Goal: Book appointment/travel/reservation

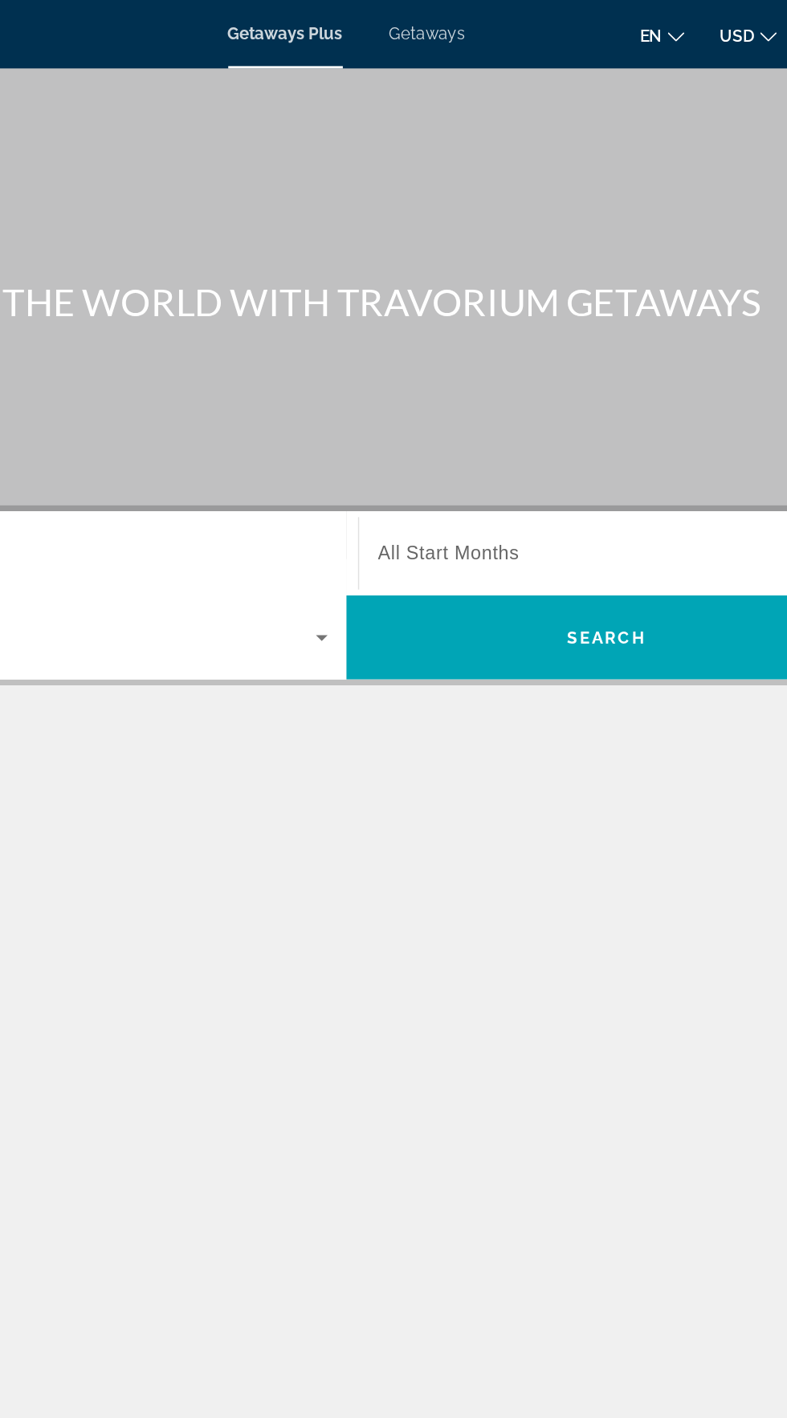
click at [451, 18] on span "Getaways" at bounding box center [449, 24] width 52 height 13
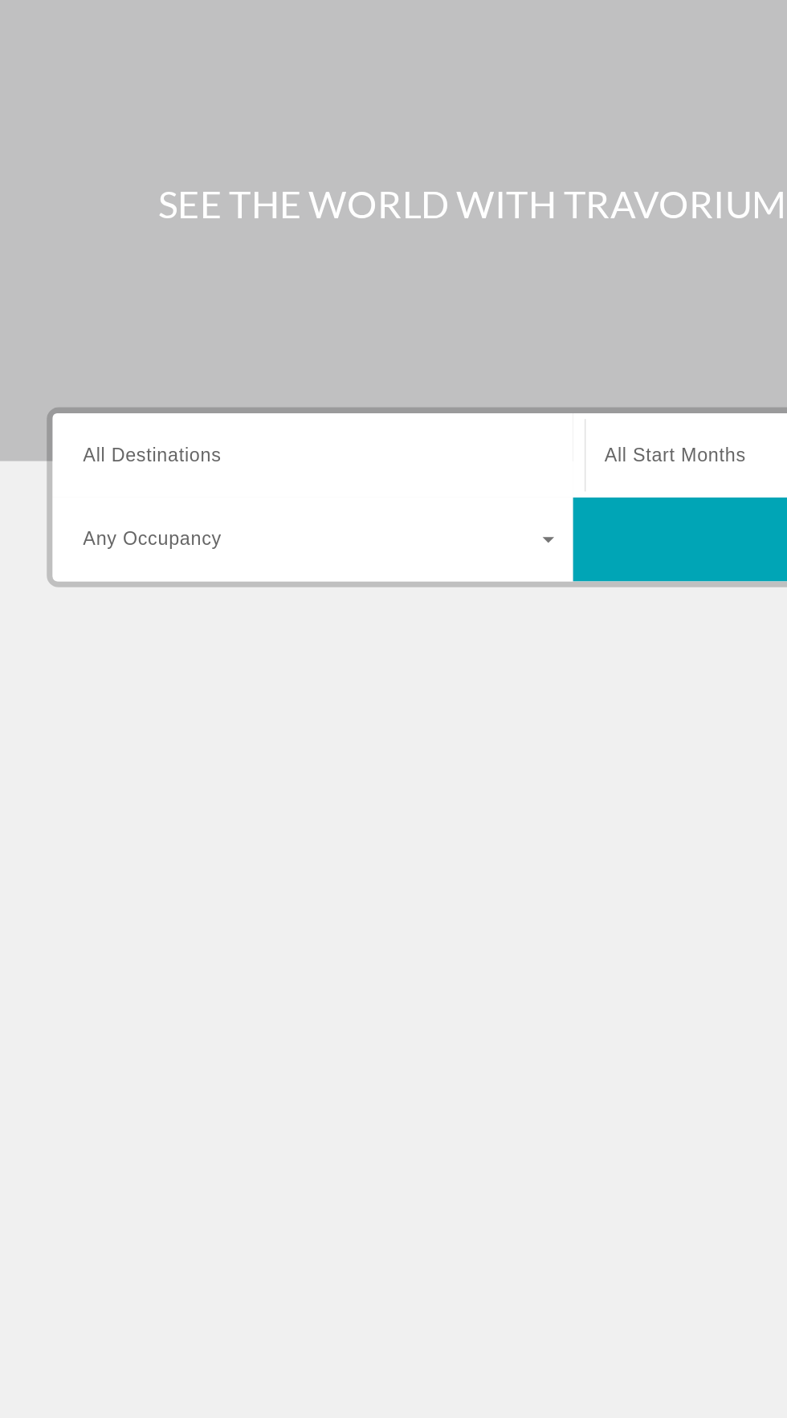
click at [263, 377] on input "Destination All Destinations" at bounding box center [218, 381] width 323 height 19
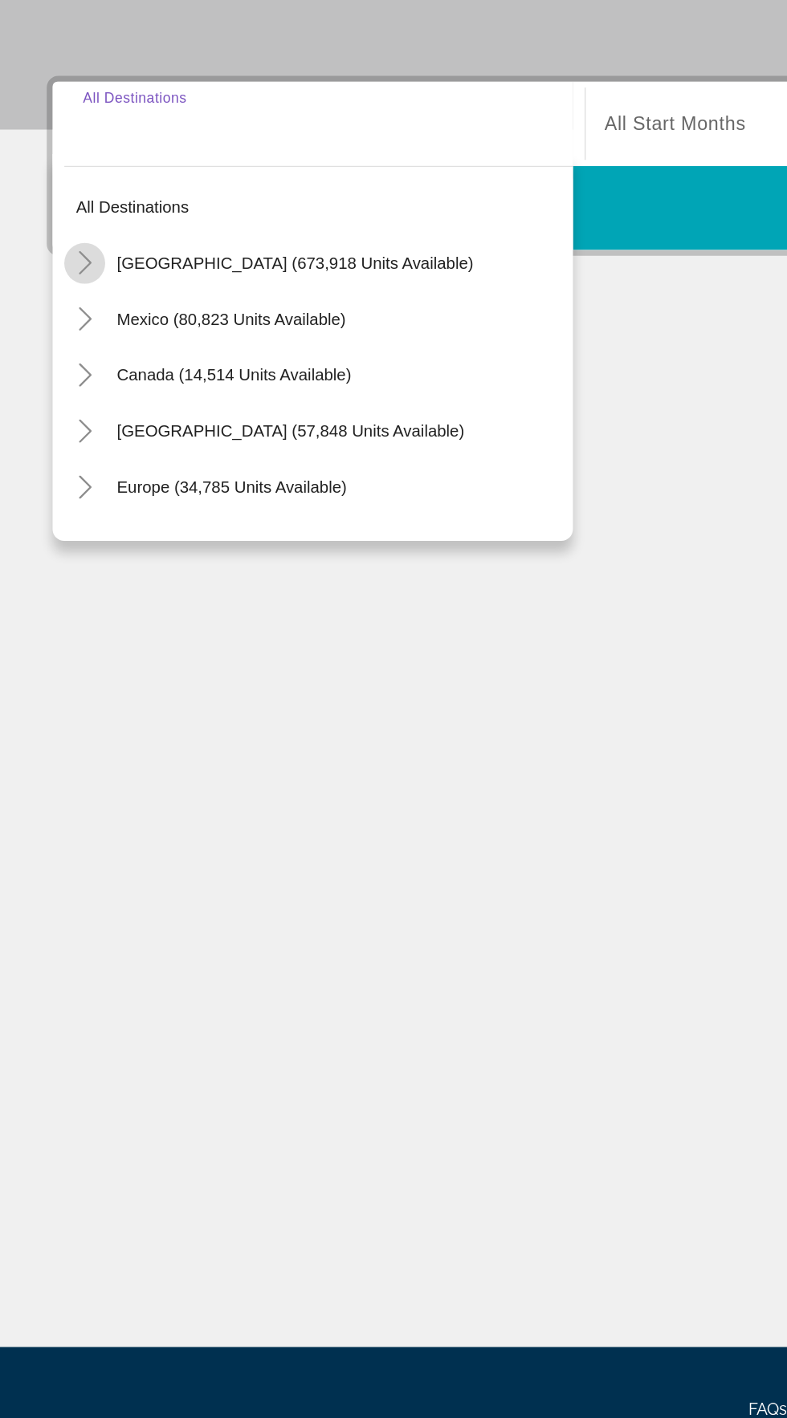
click at [59, 466] on mat-icon "Toggle United States (673,918 units available)" at bounding box center [58, 477] width 28 height 28
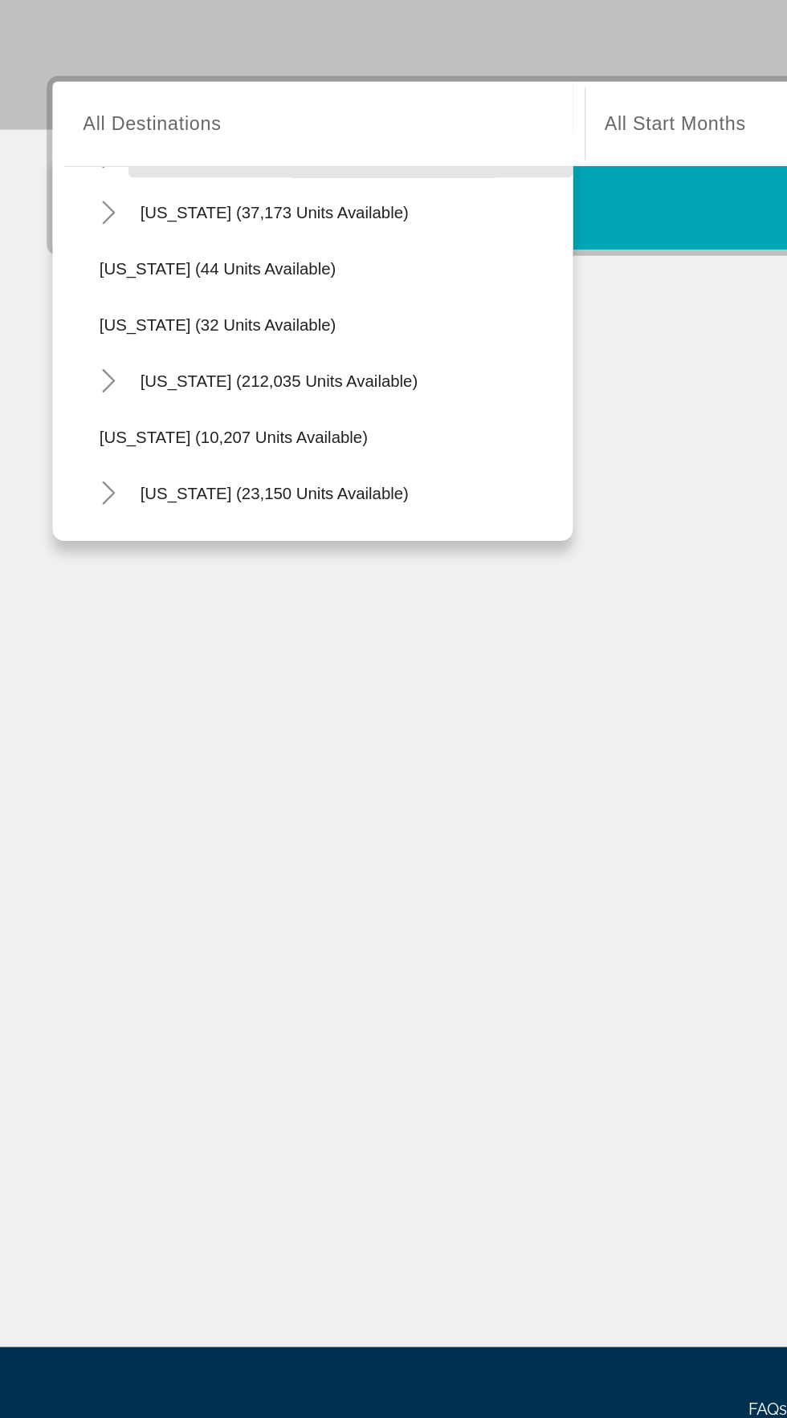
scroll to position [195, 0]
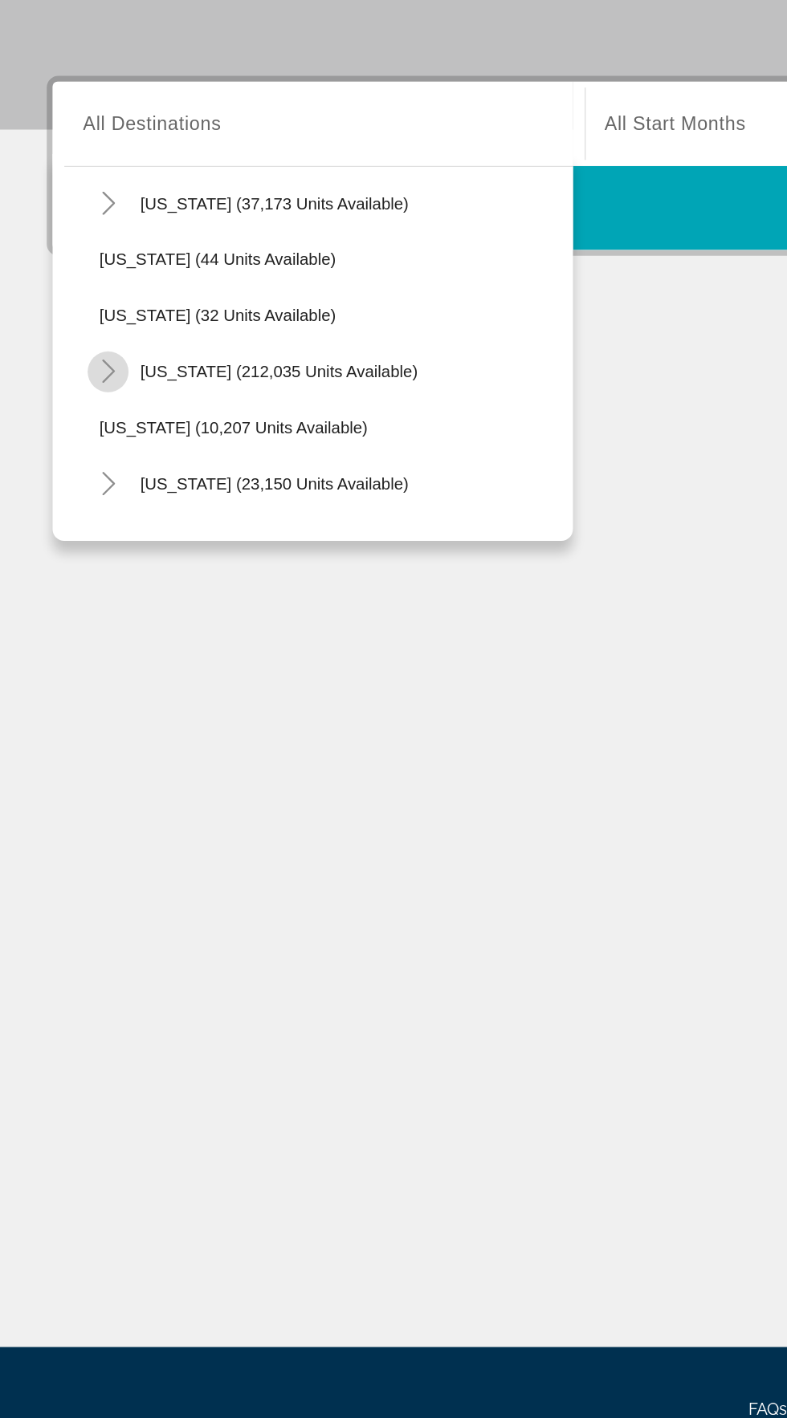
click at [71, 542] on mat-icon "Toggle Florida (212,035 units available)" at bounding box center [74, 552] width 28 height 28
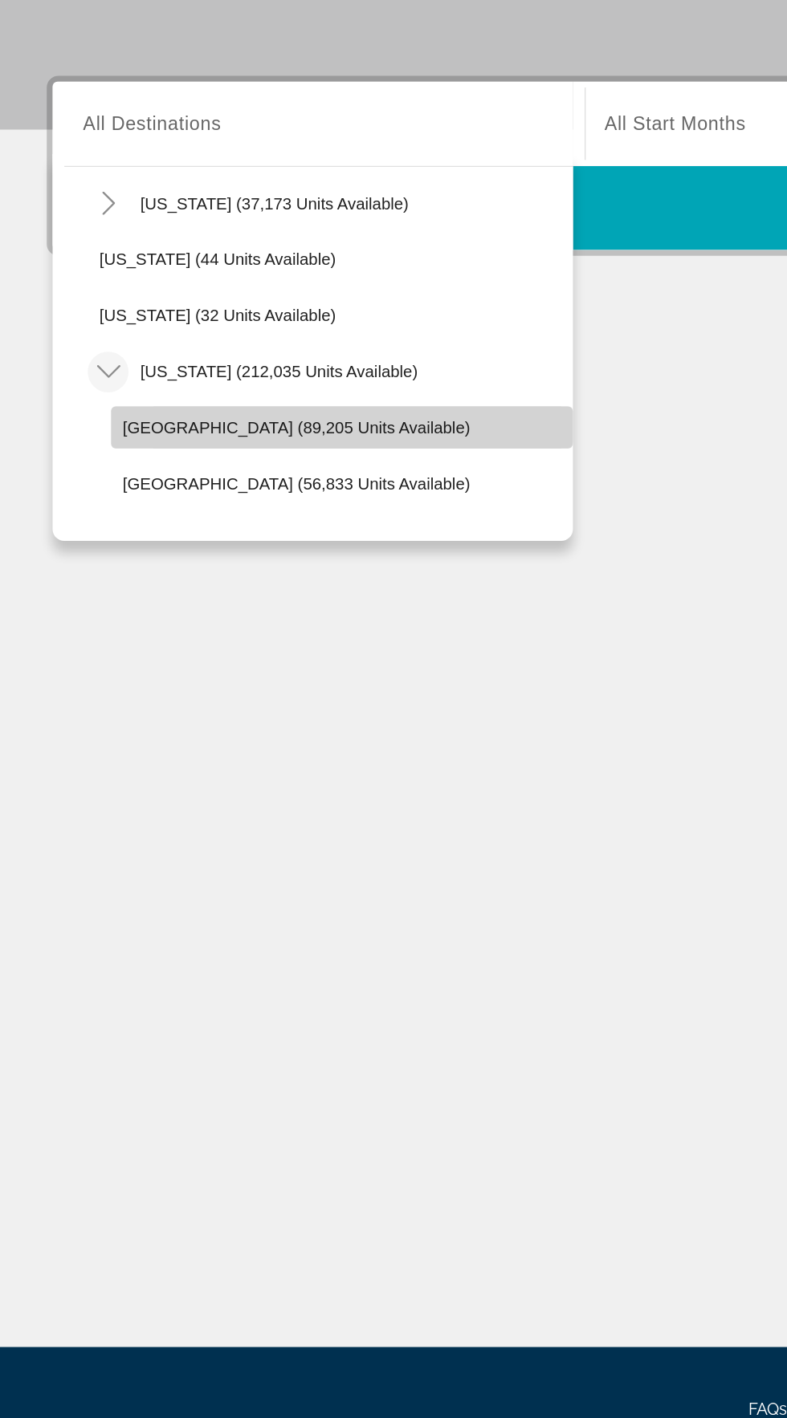
click at [180, 575] on span "Search widget" at bounding box center [234, 590] width 317 height 39
type input "**********"
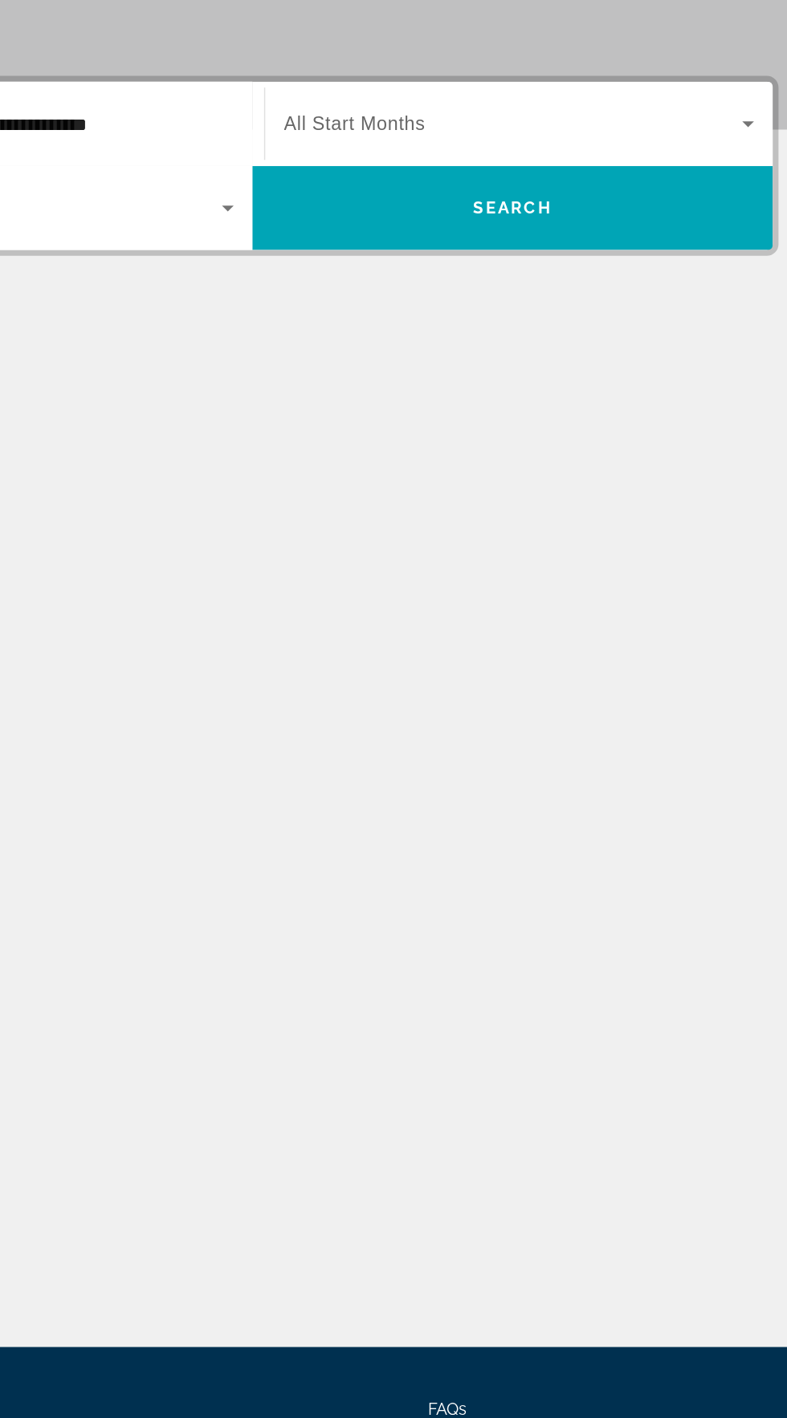
click at [585, 378] on span "Search widget" at bounding box center [572, 381] width 315 height 19
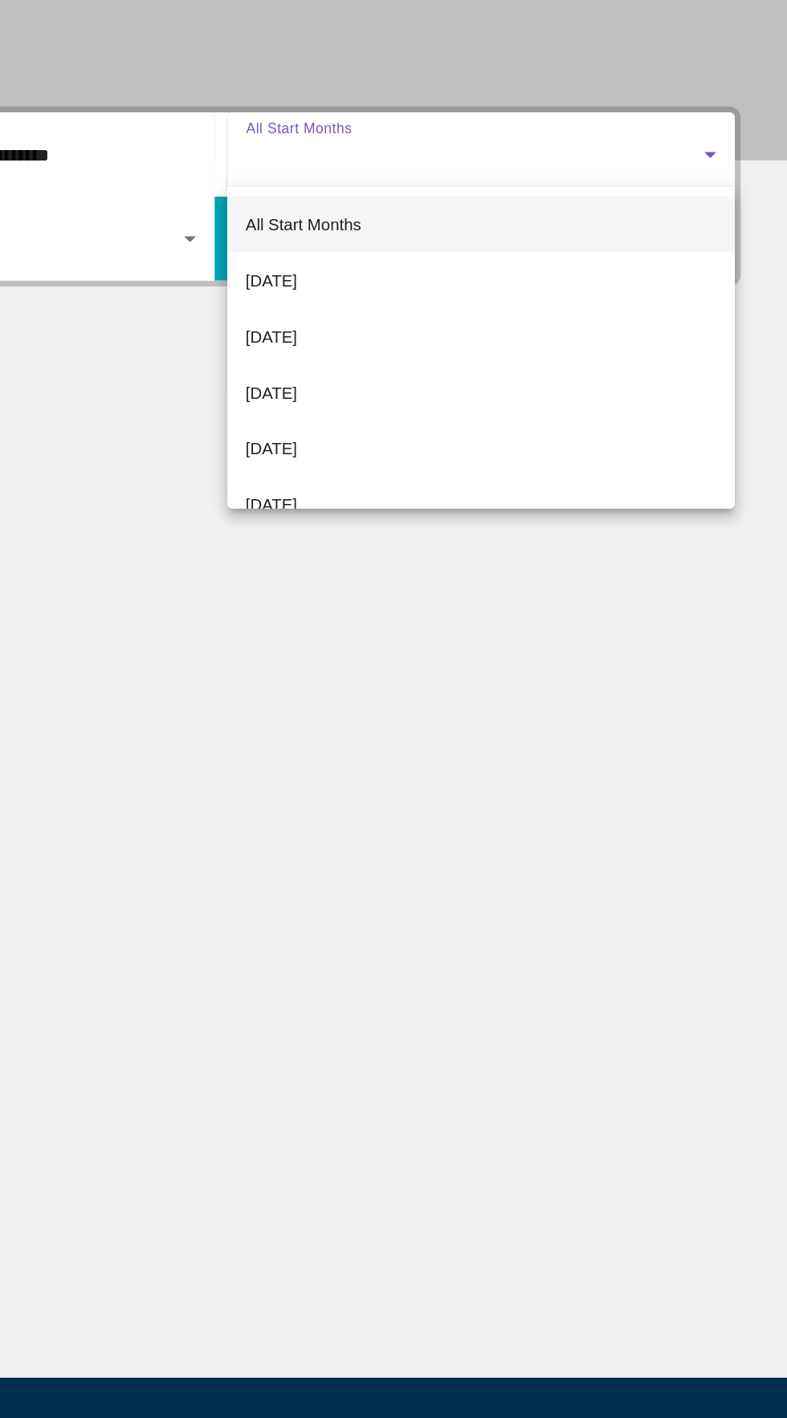
click at [619, 400] on div at bounding box center [393, 709] width 787 height 1418
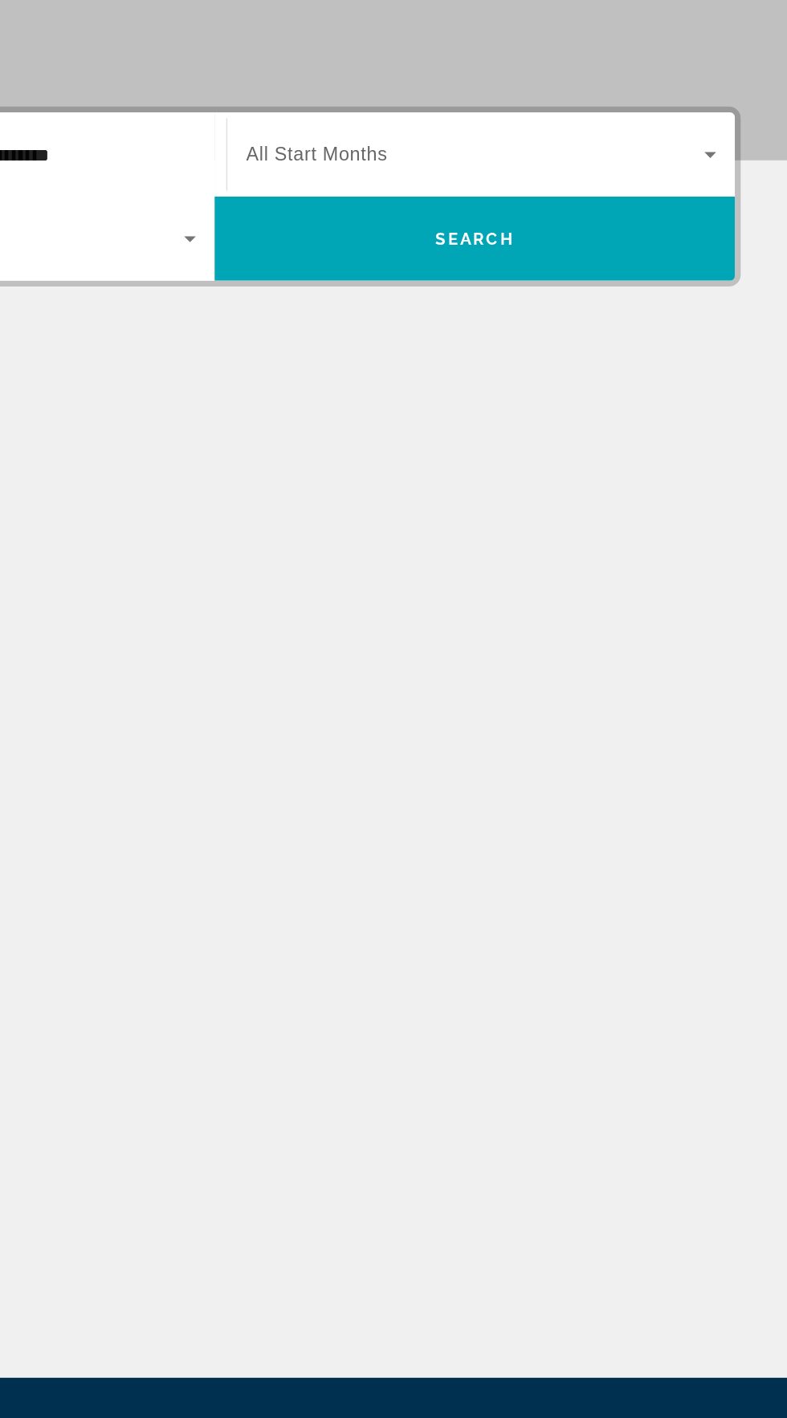
click at [587, 376] on span "Search widget" at bounding box center [572, 381] width 315 height 19
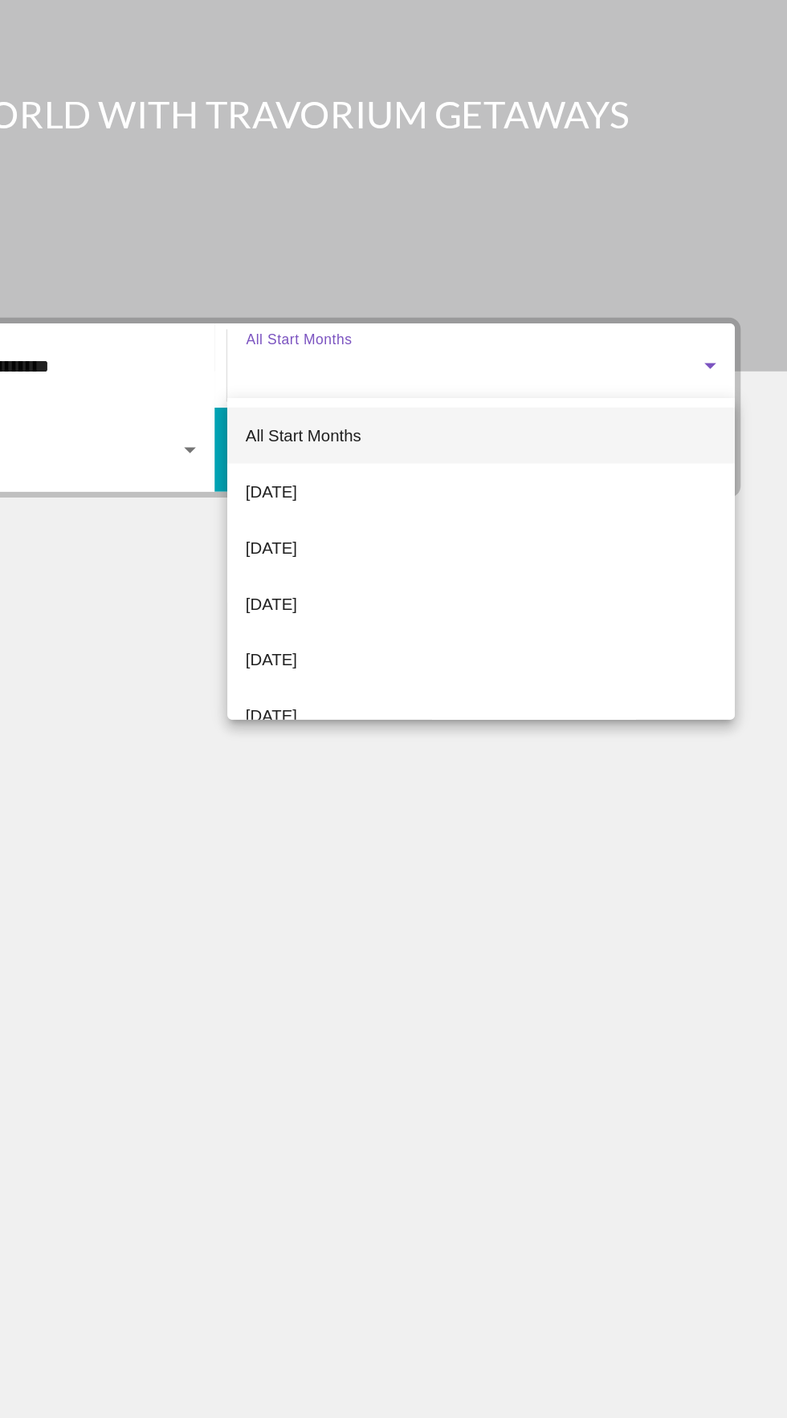
click at [453, 625] on div at bounding box center [393, 709] width 787 height 1418
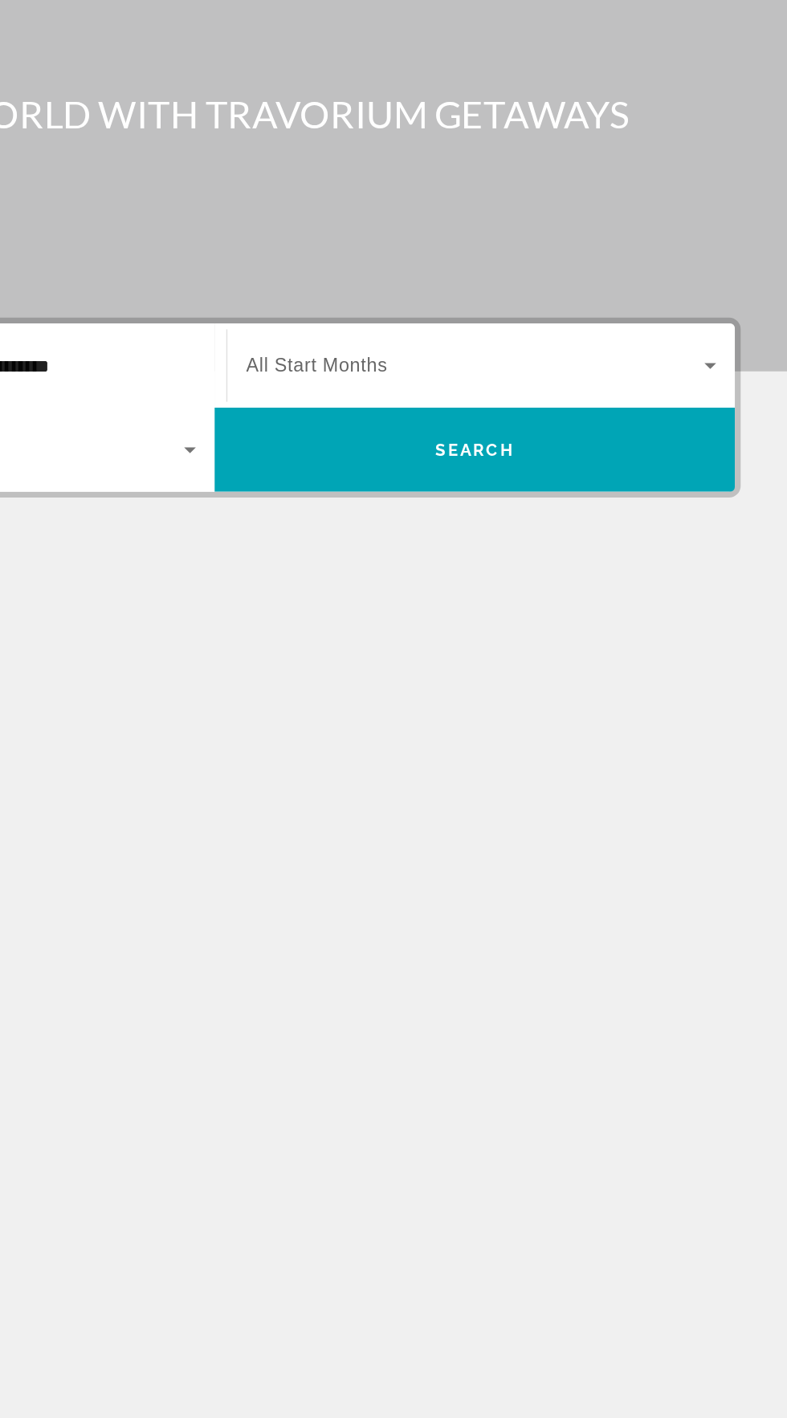
click at [594, 377] on span "Search widget" at bounding box center [572, 381] width 315 height 19
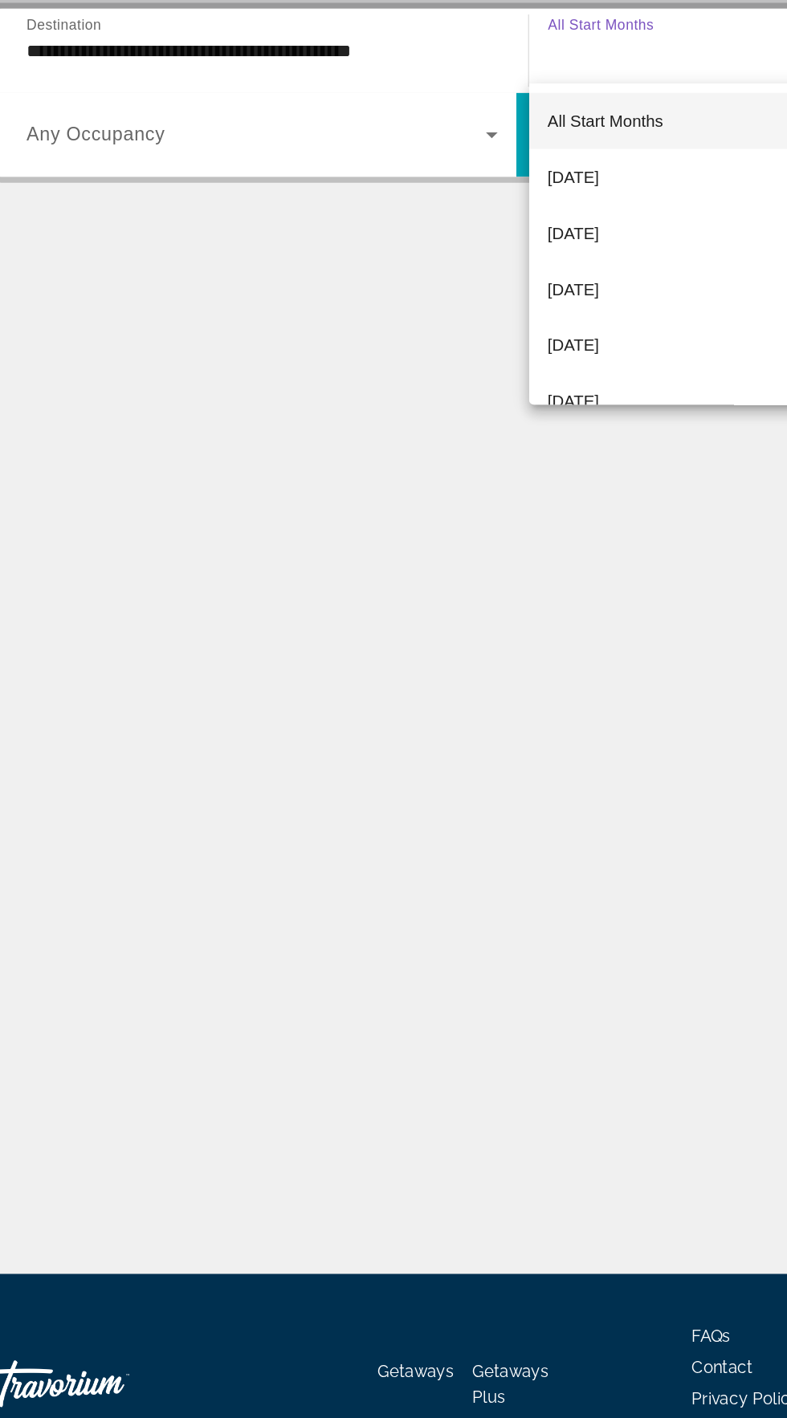
click at [331, 937] on div at bounding box center [393, 709] width 787 height 1418
